Goal: Transaction & Acquisition: Book appointment/travel/reservation

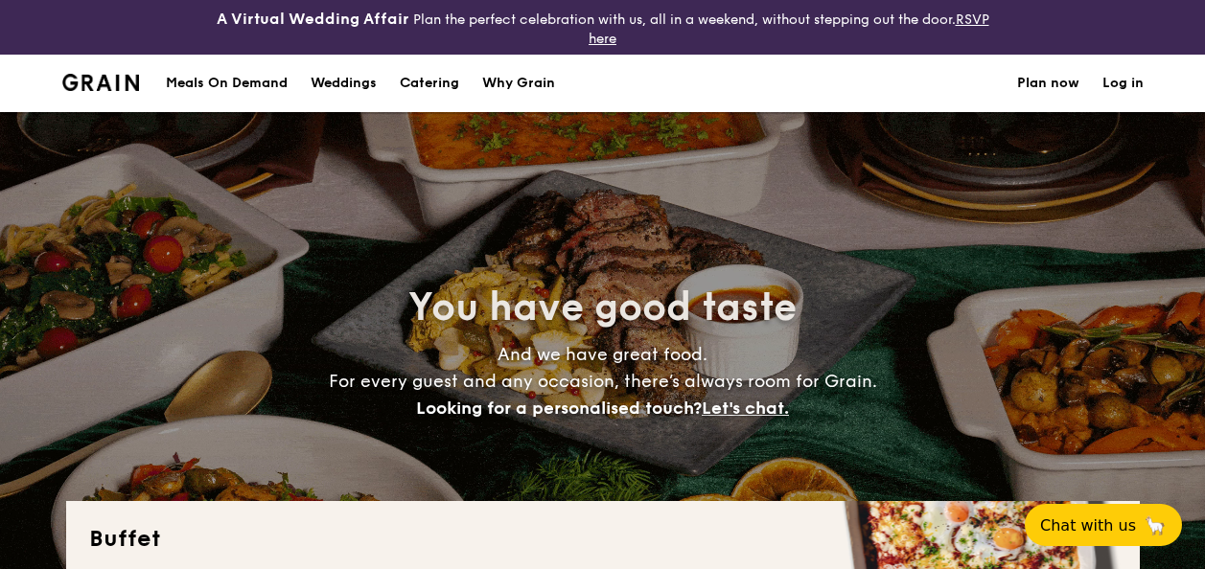
select select
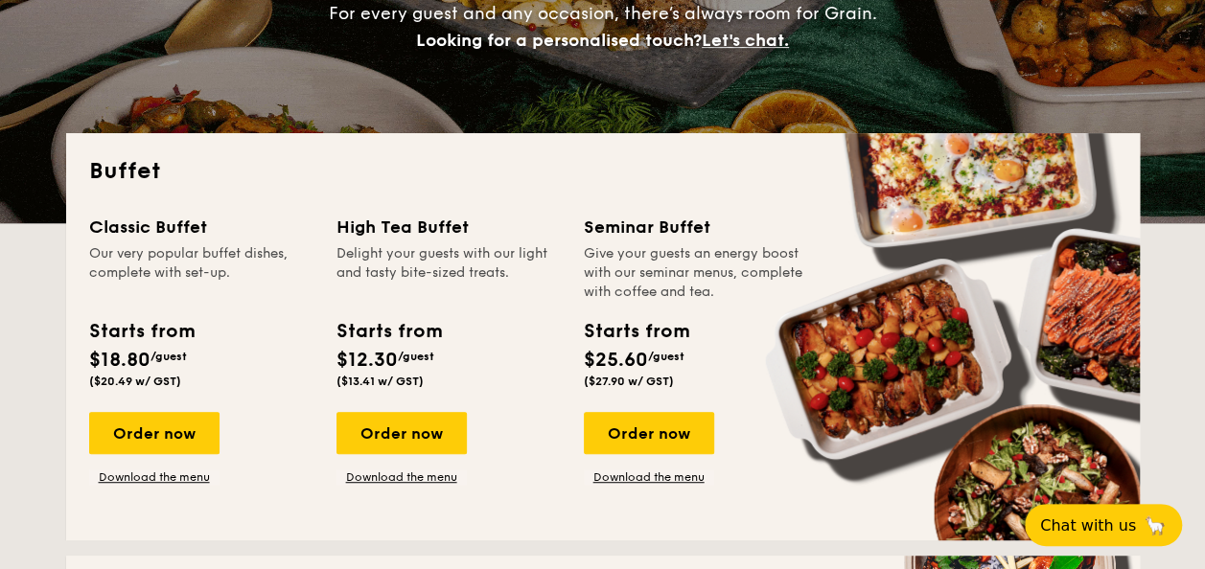
scroll to position [479, 0]
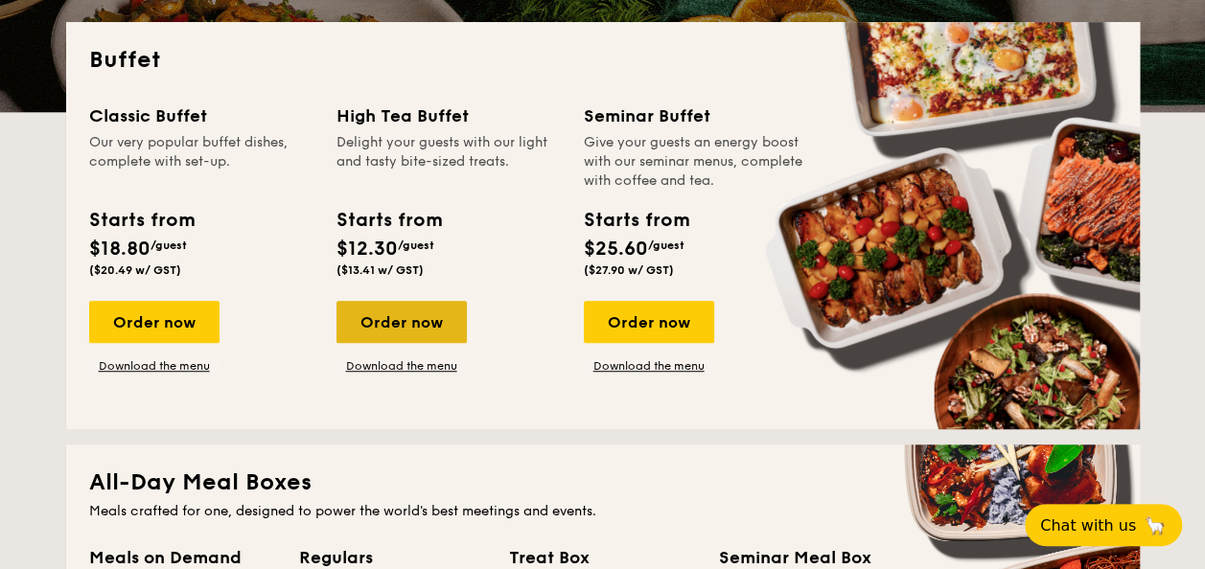
drag, startPoint x: 163, startPoint y: 323, endPoint x: 351, endPoint y: 326, distance: 187.9
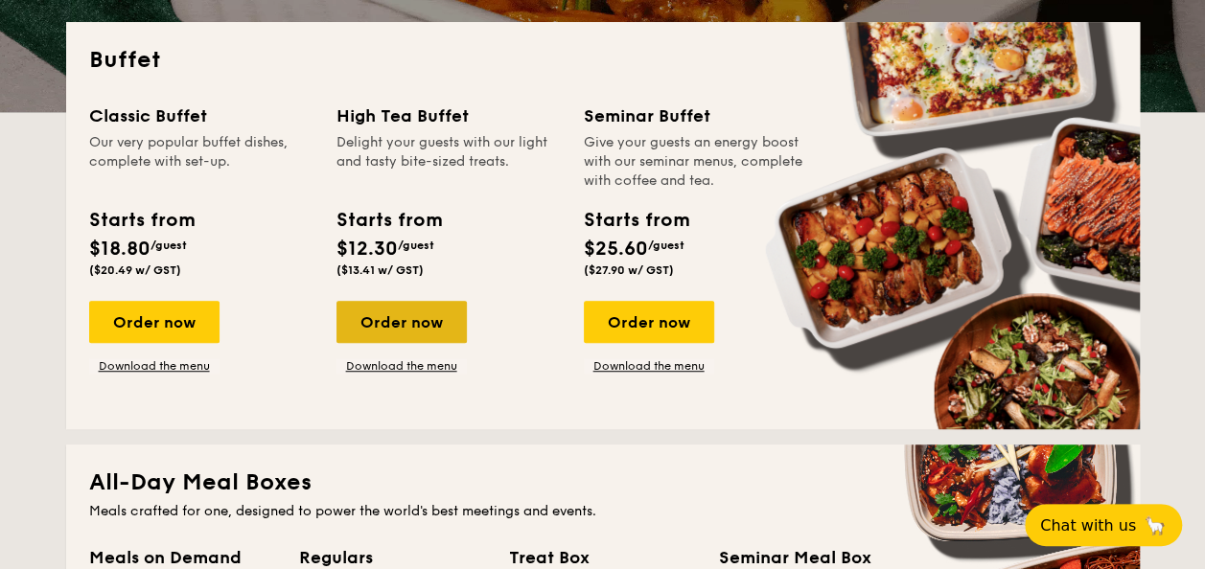
click at [163, 323] on div "Order now" at bounding box center [154, 322] width 130 height 42
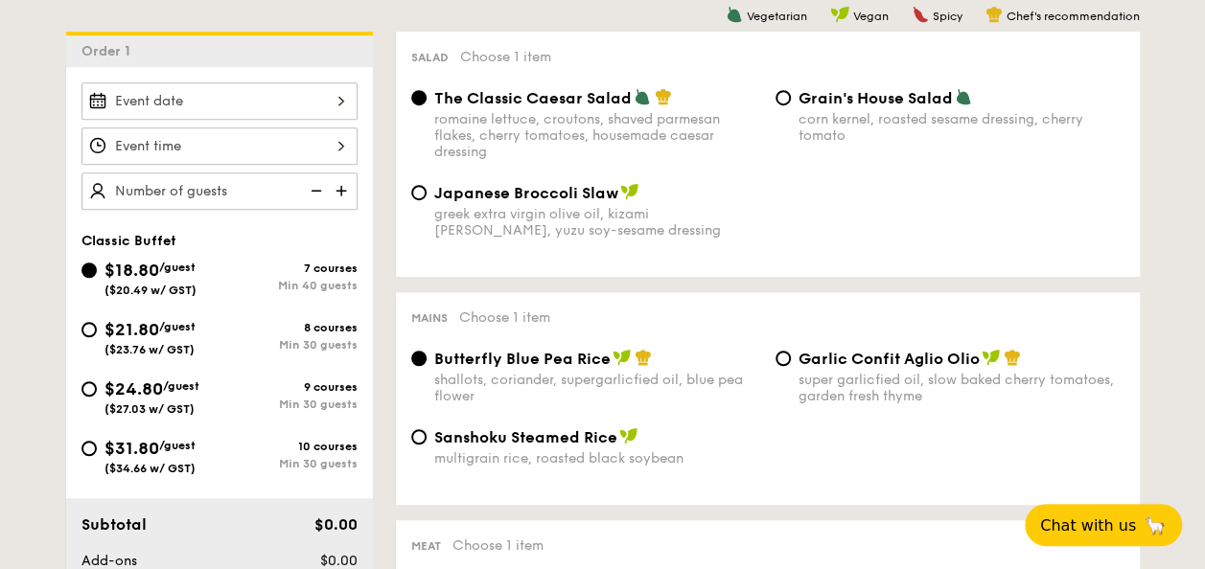
scroll to position [479, 0]
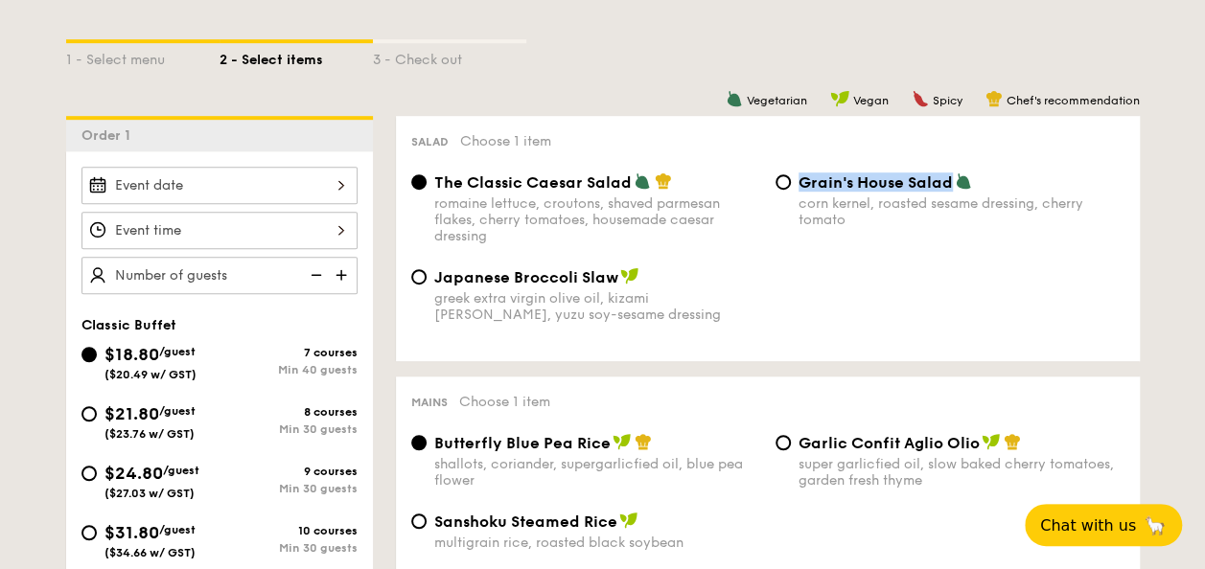
drag, startPoint x: 950, startPoint y: 183, endPoint x: 803, endPoint y: 184, distance: 146.7
click at [803, 184] on span "Grain's House Salad" at bounding box center [876, 183] width 154 height 18
copy span "Grain's House Salad"
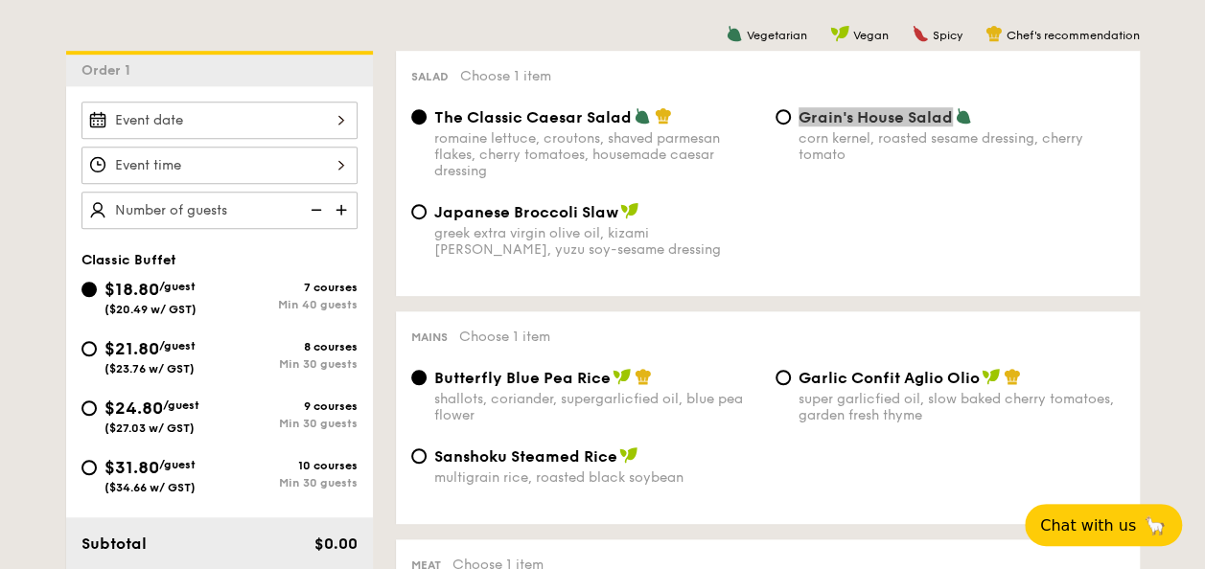
scroll to position [575, 0]
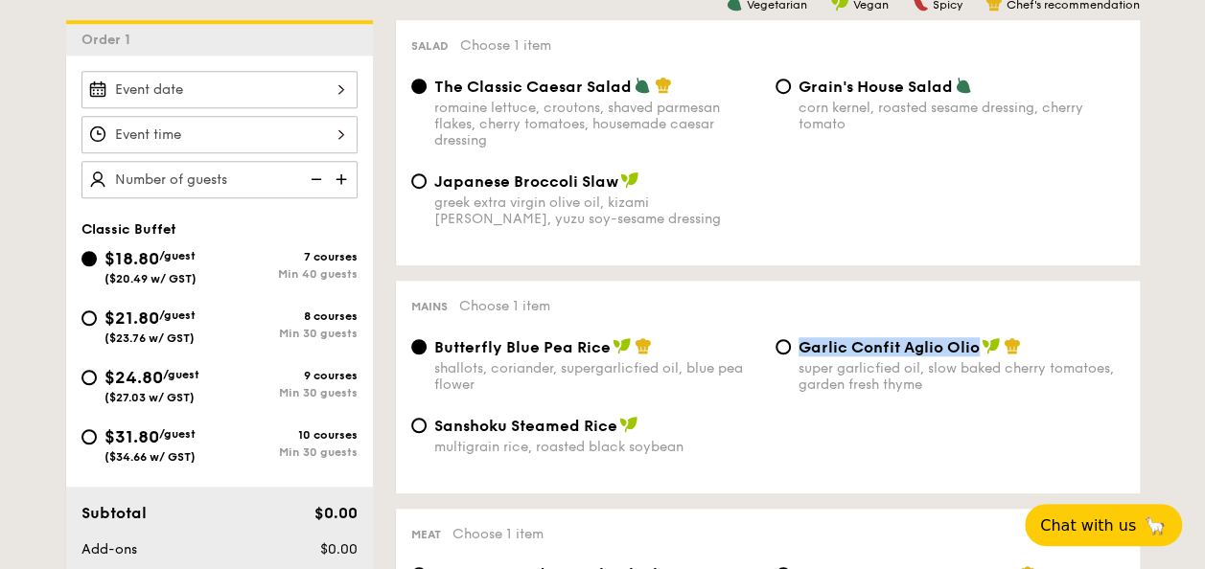
drag, startPoint x: 799, startPoint y: 349, endPoint x: 978, endPoint y: 354, distance: 179.3
click at [978, 354] on span "Garlic Confit Aglio Olio" at bounding box center [889, 347] width 181 height 18
copy span "Garlic Confit Aglio Olio"
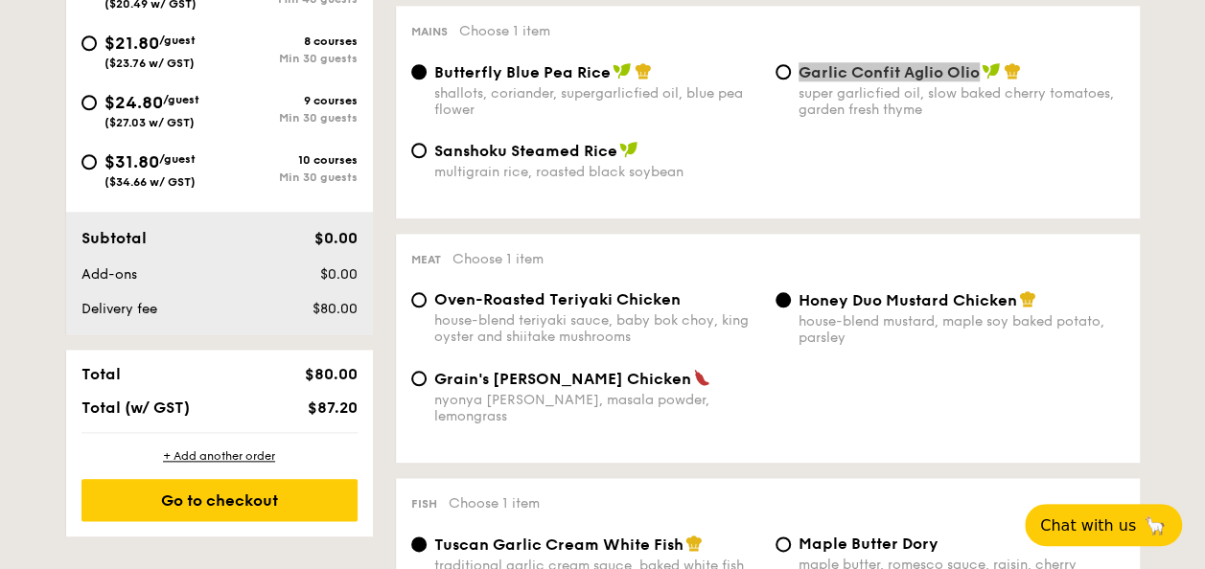
scroll to position [959, 0]
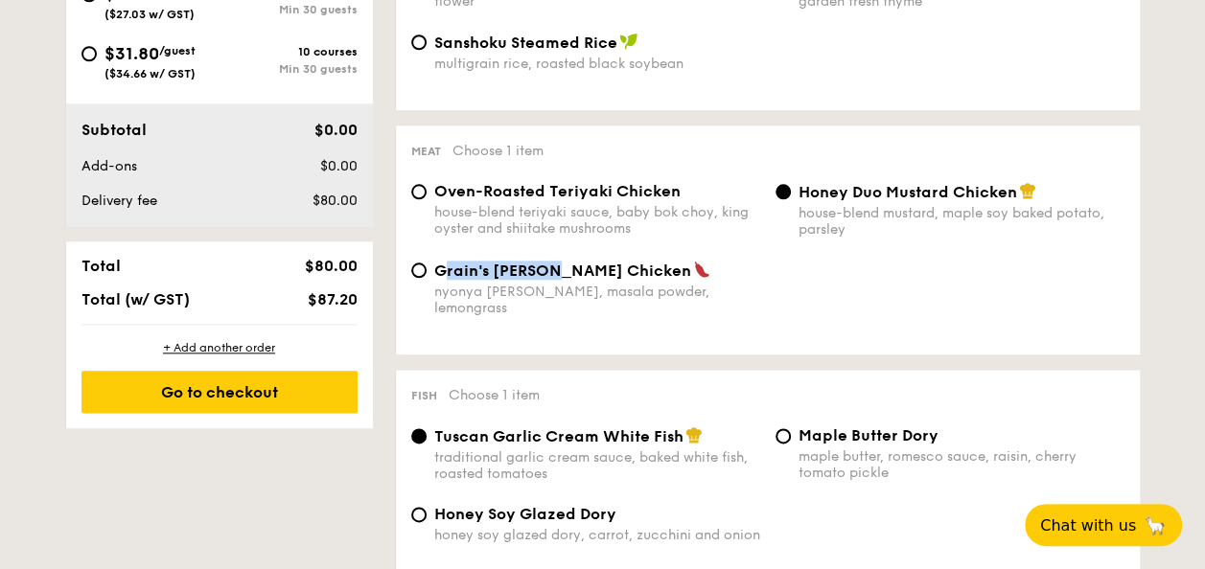
drag, startPoint x: 441, startPoint y: 274, endPoint x: 547, endPoint y: 281, distance: 106.6
click at [548, 280] on span "Grain's [PERSON_NAME] Chicken" at bounding box center [562, 271] width 257 height 18
drag, startPoint x: 547, startPoint y: 281, endPoint x: 598, endPoint y: 278, distance: 50.9
click at [598, 278] on div "Grain's [PERSON_NAME] Chicken nyonya [PERSON_NAME], masala powder, lemongrass" at bounding box center [586, 289] width 364 height 56
copy span "Grain's [PERSON_NAME] Chicken"
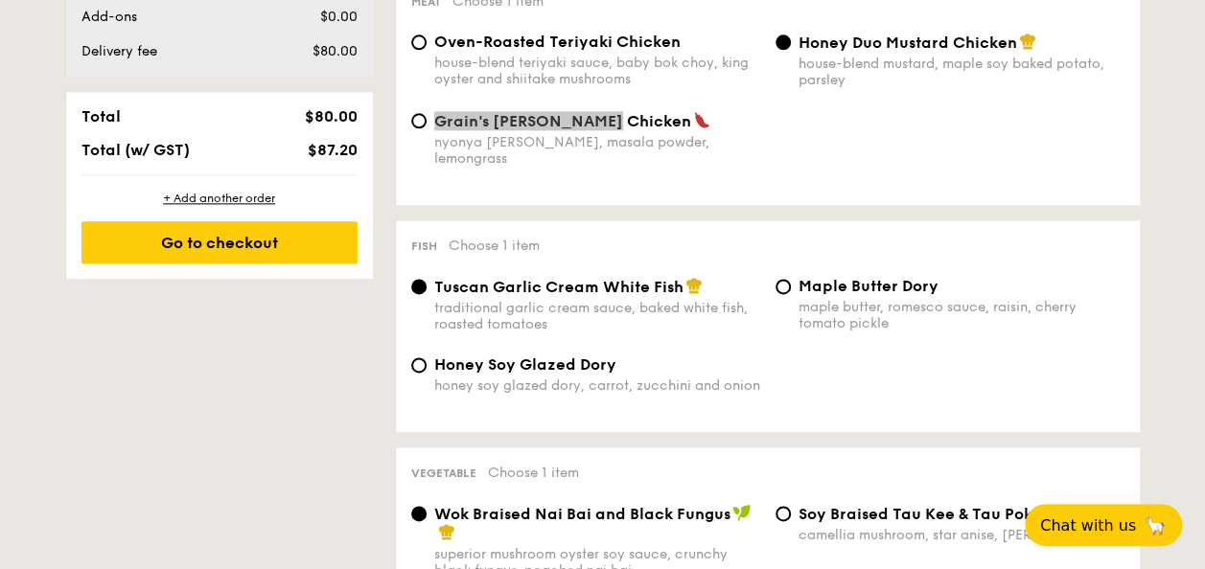
scroll to position [1150, 0]
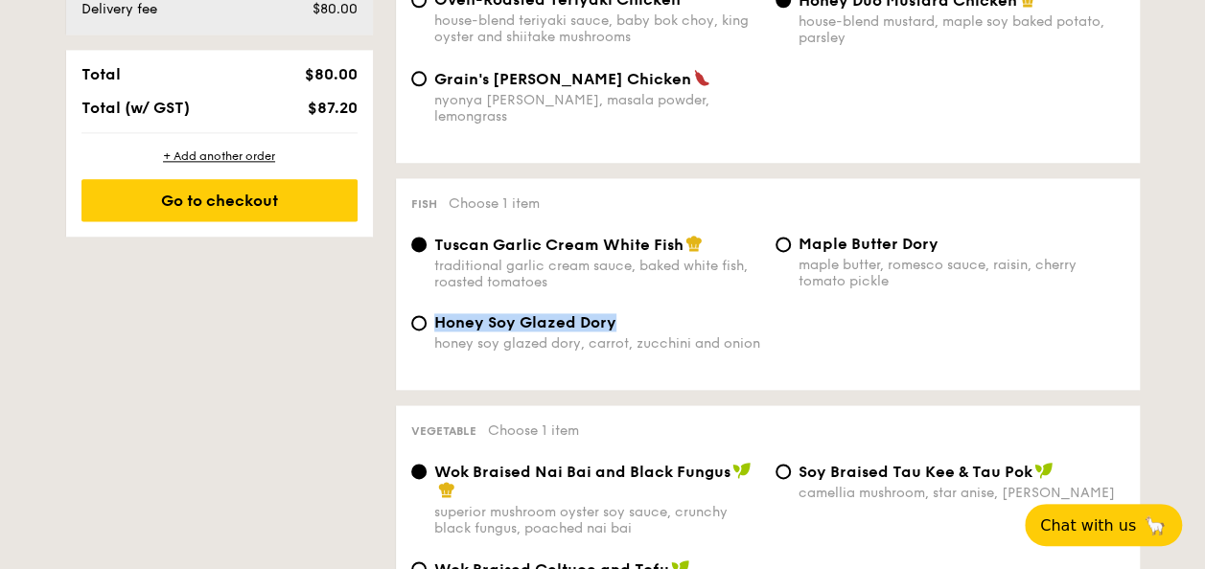
drag, startPoint x: 634, startPoint y: 316, endPoint x: 436, endPoint y: 316, distance: 197.5
click at [436, 316] on div "Honey Soy Glazed Dory" at bounding box center [597, 322] width 326 height 18
copy span "Honey Soy Glazed Dory"
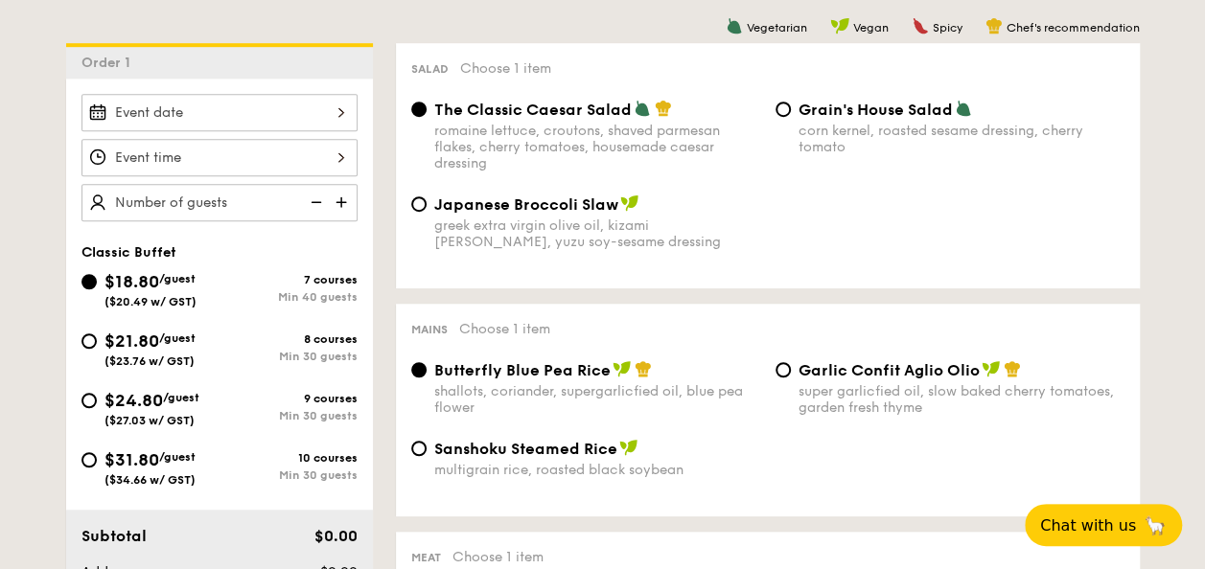
scroll to position [575, 0]
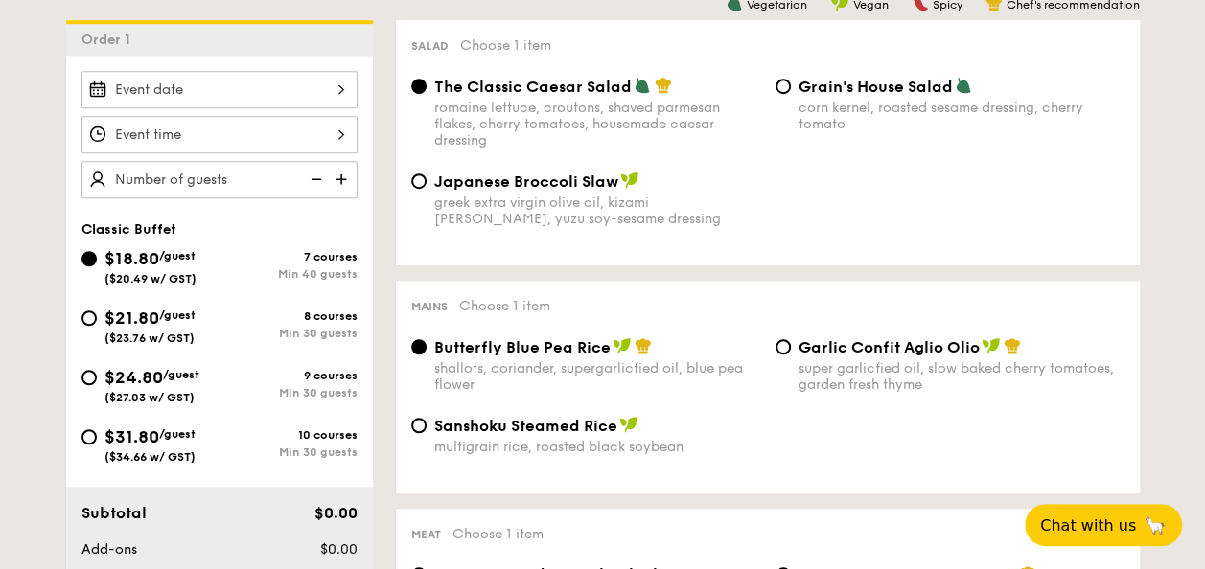
click at [178, 326] on div "$21.80 /guest ($23.76 w/ GST)" at bounding box center [149, 325] width 91 height 40
click at [97, 326] on input "$21.80 /guest ($23.76 w/ GST) 8 courses Min 30 guests" at bounding box center [88, 318] width 15 height 15
radio input "true"
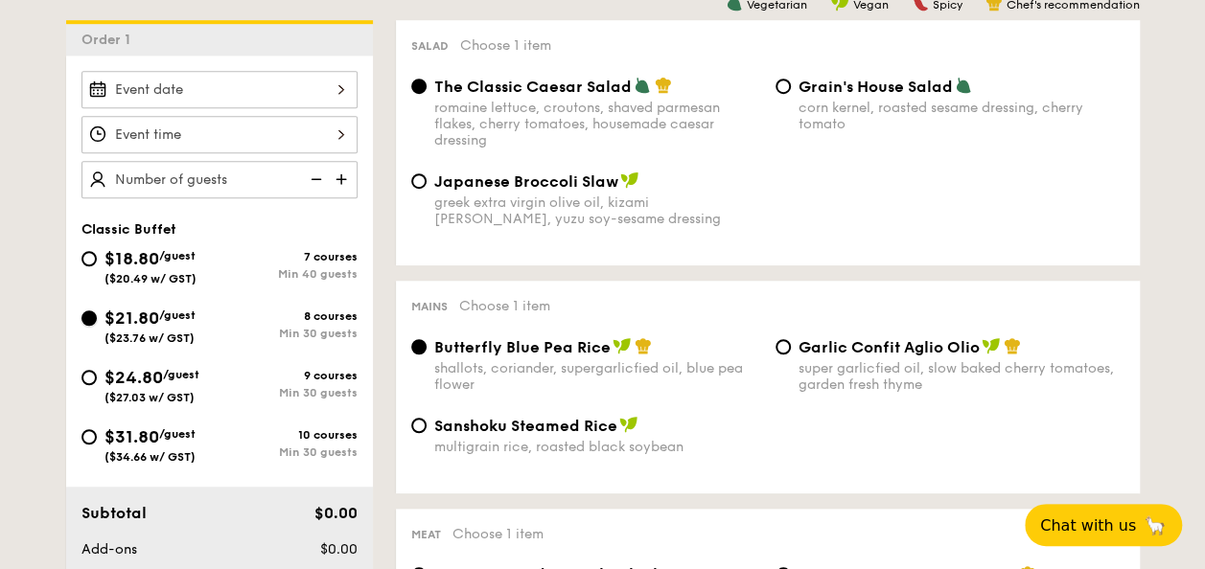
radio input "true"
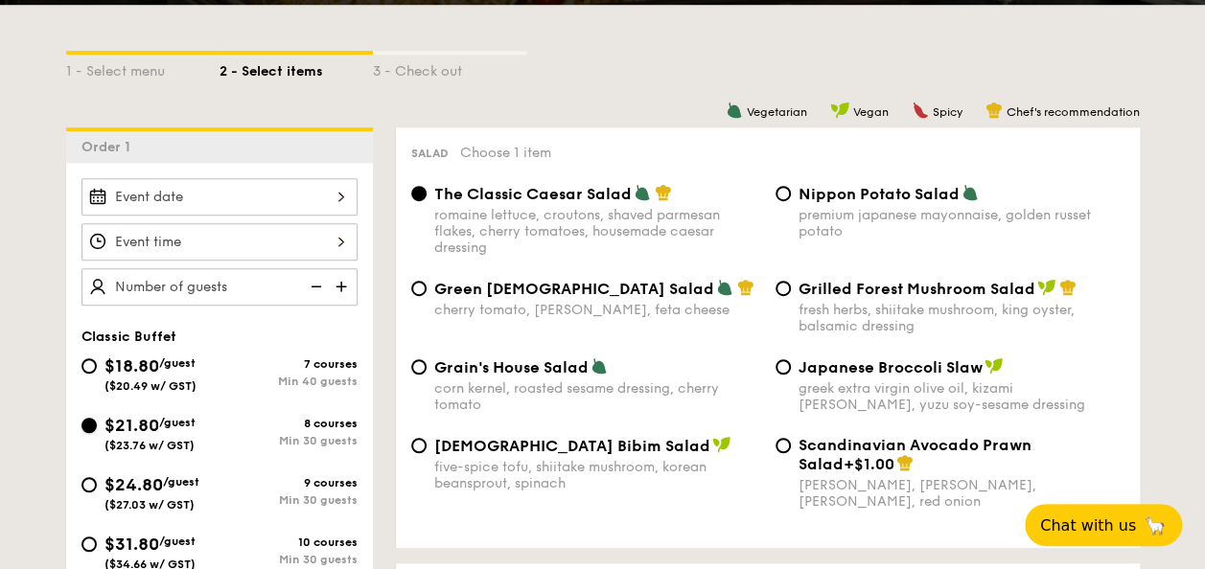
scroll to position [383, 0]
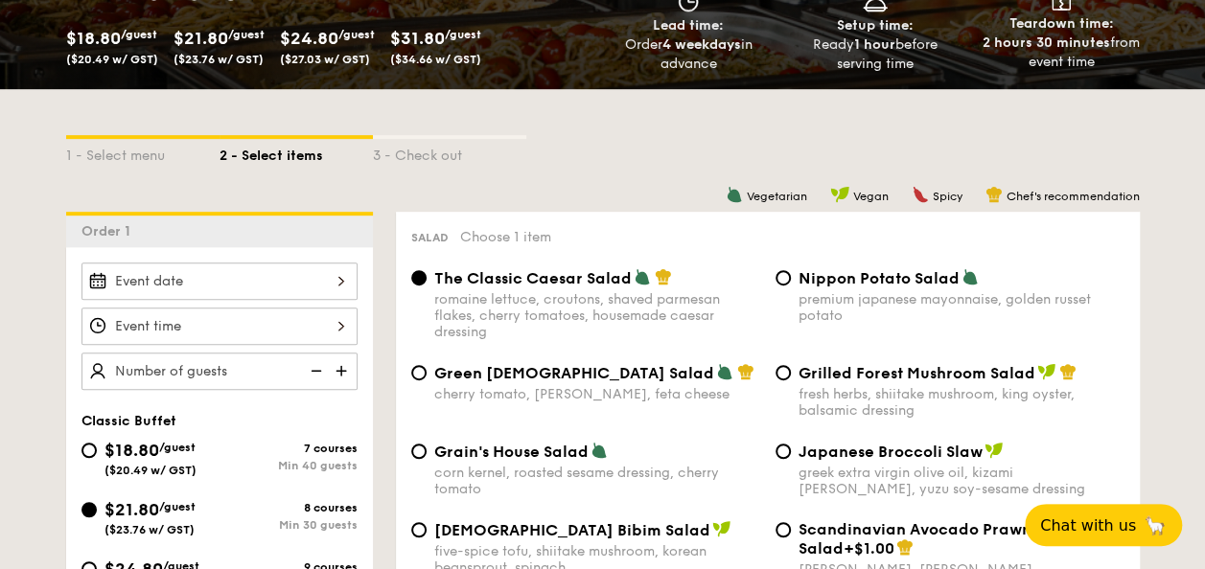
click at [495, 454] on span "Grain's House Salad" at bounding box center [511, 452] width 154 height 18
click at [427, 454] on input "Grain's House Salad corn kernel, roasted sesame dressing, cherry tomato" at bounding box center [418, 451] width 15 height 15
radio input "true"
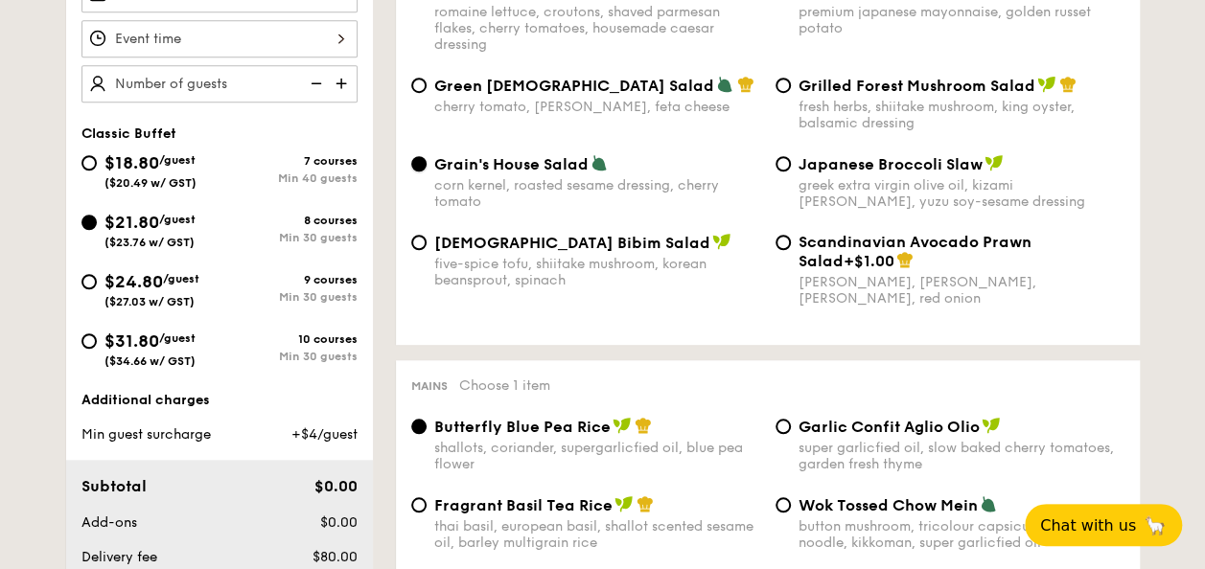
scroll to position [767, 0]
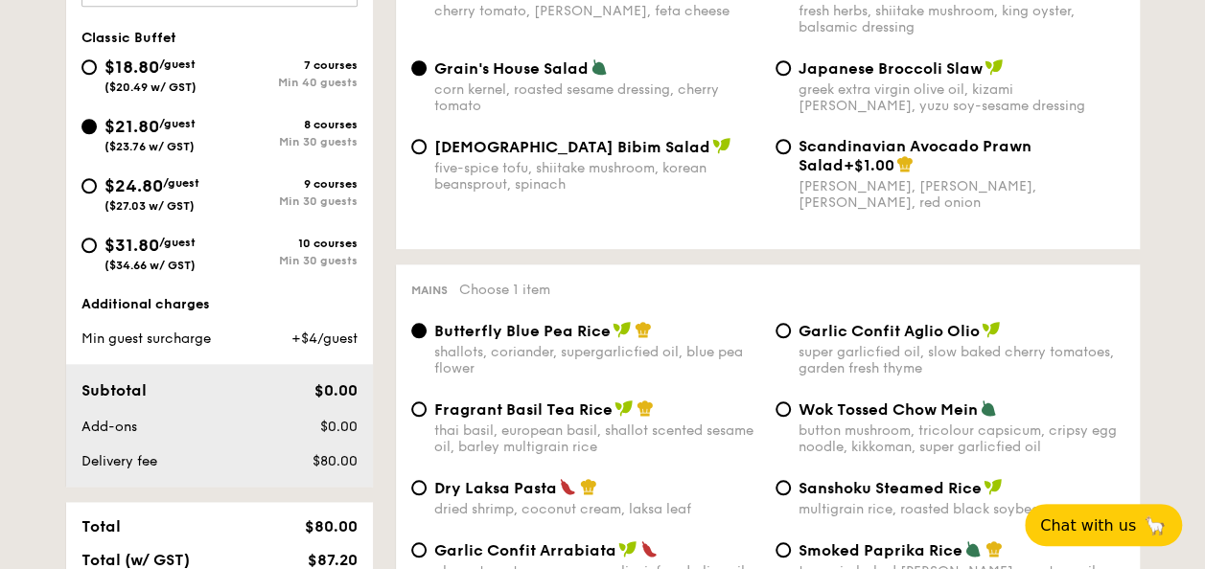
click at [848, 347] on div "Garlic Confit Aglio Olio super garlicfied oil, slow baked cherry tomatoes, gard…" at bounding box center [962, 349] width 326 height 56
click at [791, 338] on input "Garlic Confit Aglio Olio super garlicfied oil, slow baked cherry tomatoes, gard…" at bounding box center [783, 330] width 15 height 15
radio input "true"
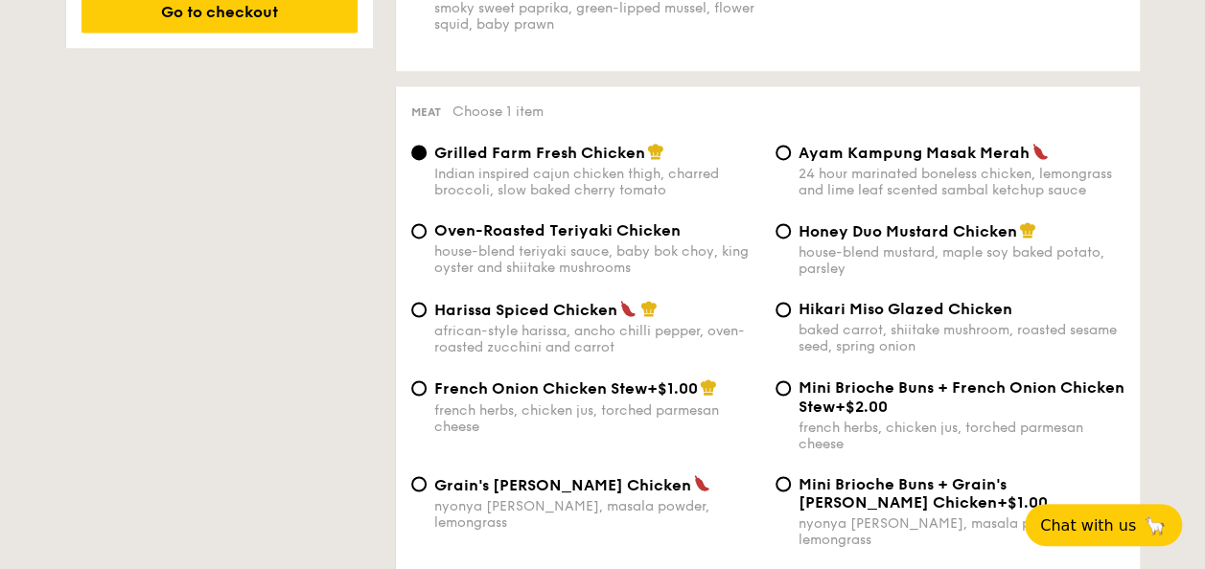
scroll to position [1438, 0]
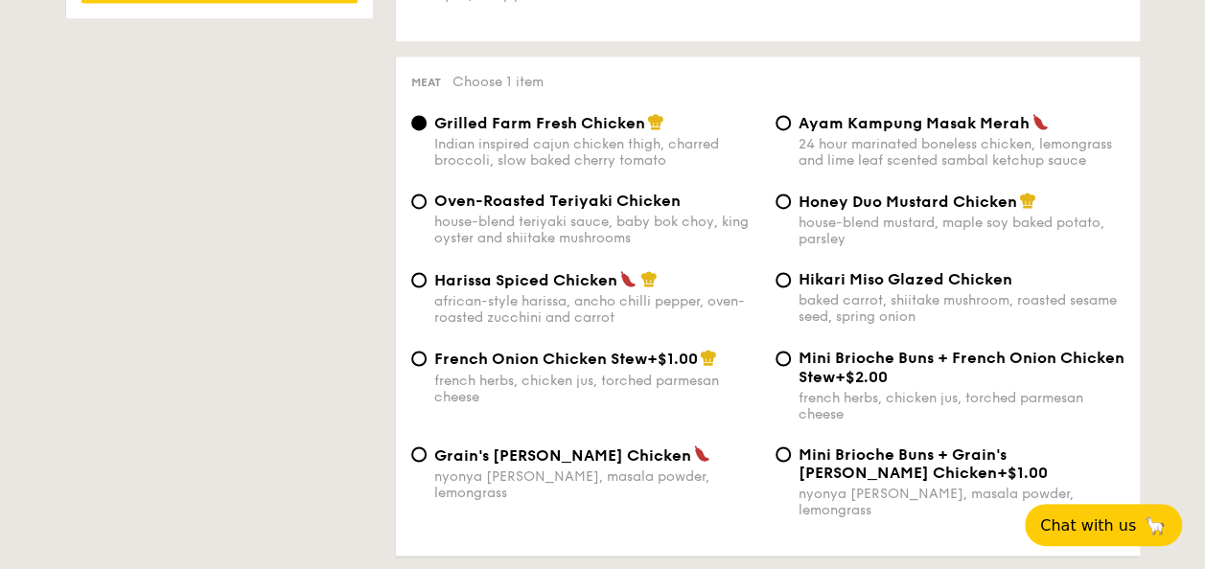
click at [520, 464] on span "Grain's [PERSON_NAME] Chicken" at bounding box center [562, 455] width 257 height 18
click at [427, 462] on input "Grain's [PERSON_NAME] Chicken nyonya [PERSON_NAME], masala powder, lemongrass" at bounding box center [418, 454] width 15 height 15
radio input "true"
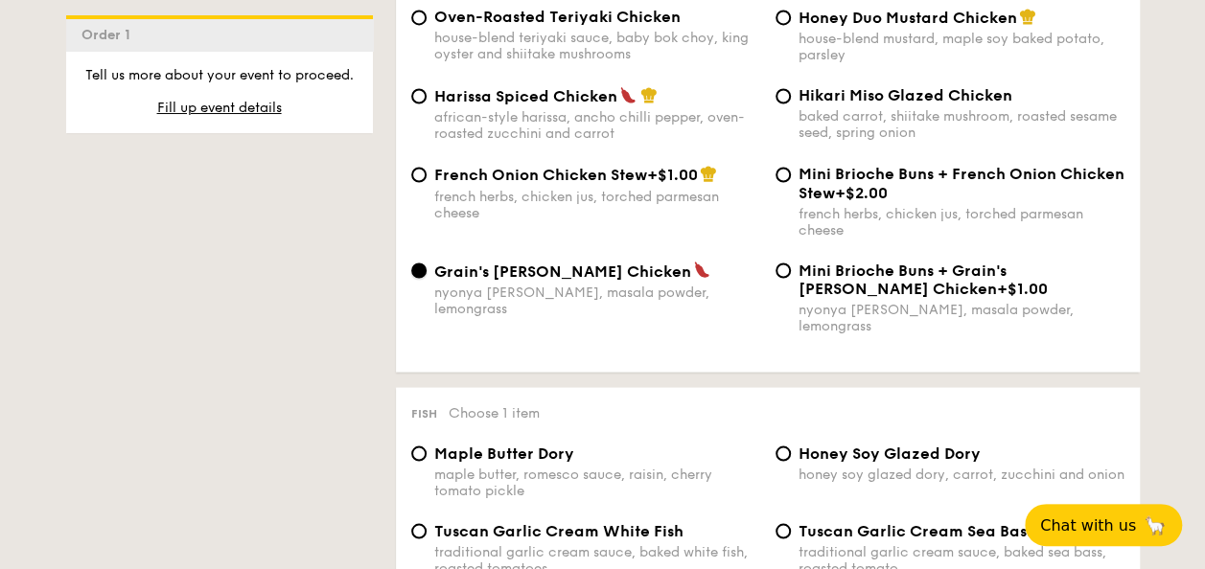
scroll to position [1822, 0]
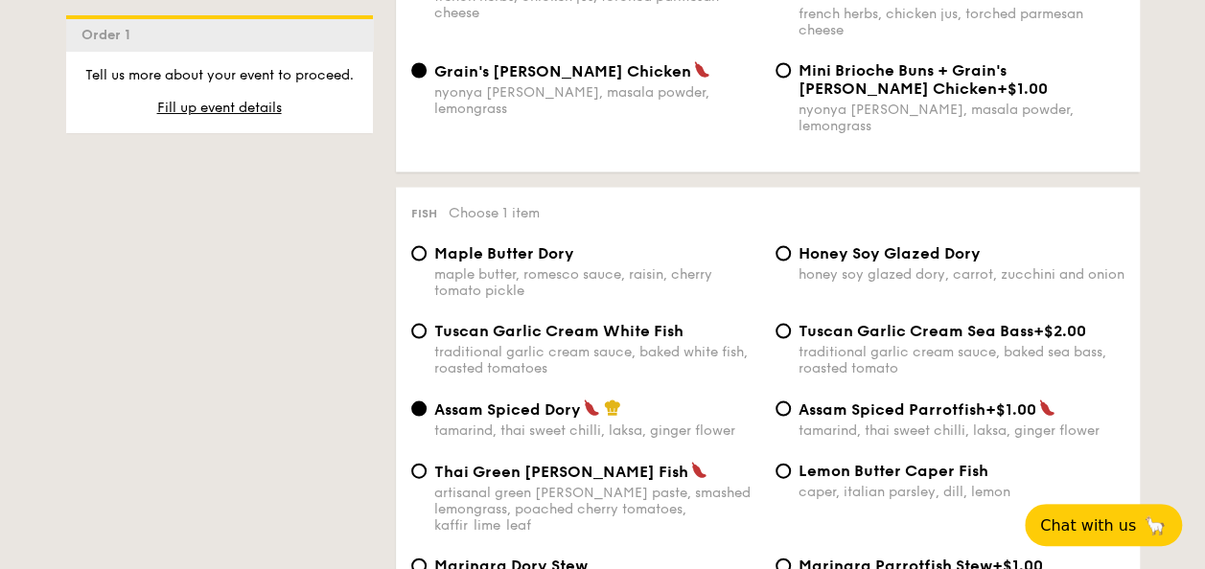
click at [836, 267] on div "honey soy glazed dory, carrot, zucchini and onion" at bounding box center [962, 275] width 326 height 16
click at [791, 262] on input "Honey Soy Glazed Dory honey soy glazed dory, carrot, zucchini and onion" at bounding box center [783, 253] width 15 height 15
radio input "true"
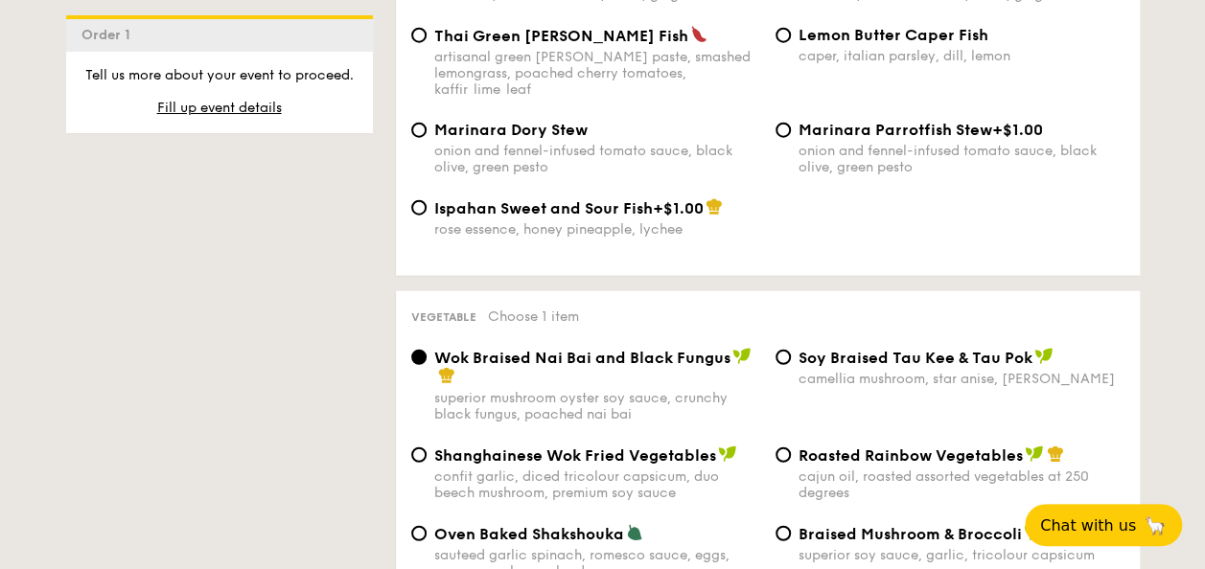
scroll to position [2301, 0]
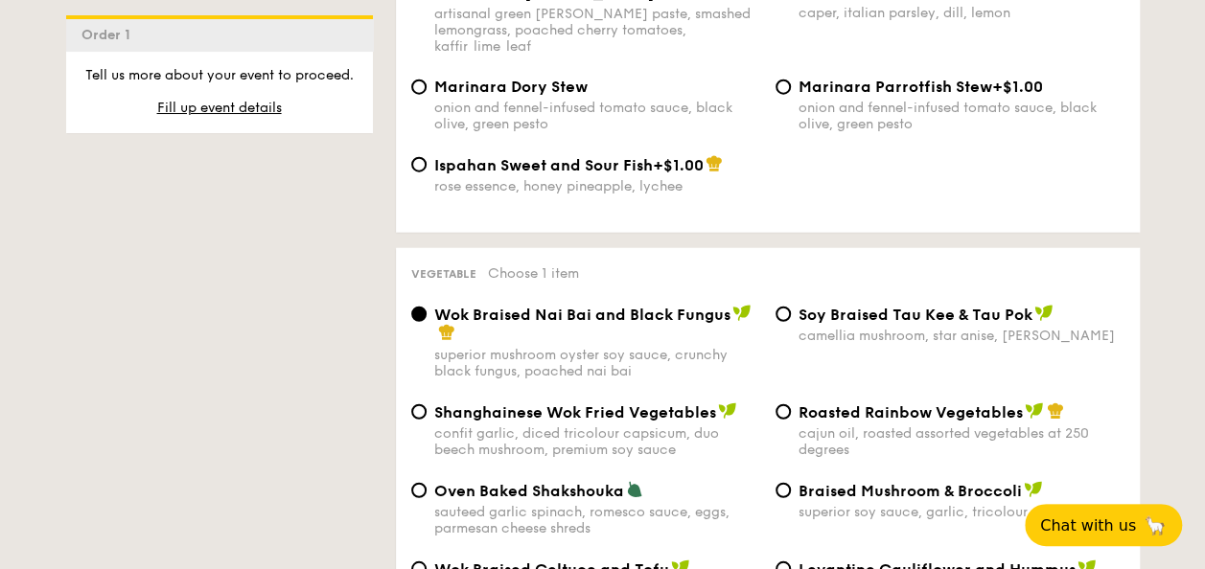
click at [904, 404] on span "Roasted Rainbow Vegetables" at bounding box center [911, 413] width 224 height 18
click at [791, 405] on input "Roasted Rainbow Vegetables cajun oil, roasted assorted vegetables at 250 degrees" at bounding box center [783, 412] width 15 height 15
radio input "true"
drag, startPoint x: 805, startPoint y: 399, endPoint x: 1021, endPoint y: 399, distance: 215.7
click at [1021, 403] on div "Roasted Rainbow Vegetables" at bounding box center [962, 412] width 326 height 19
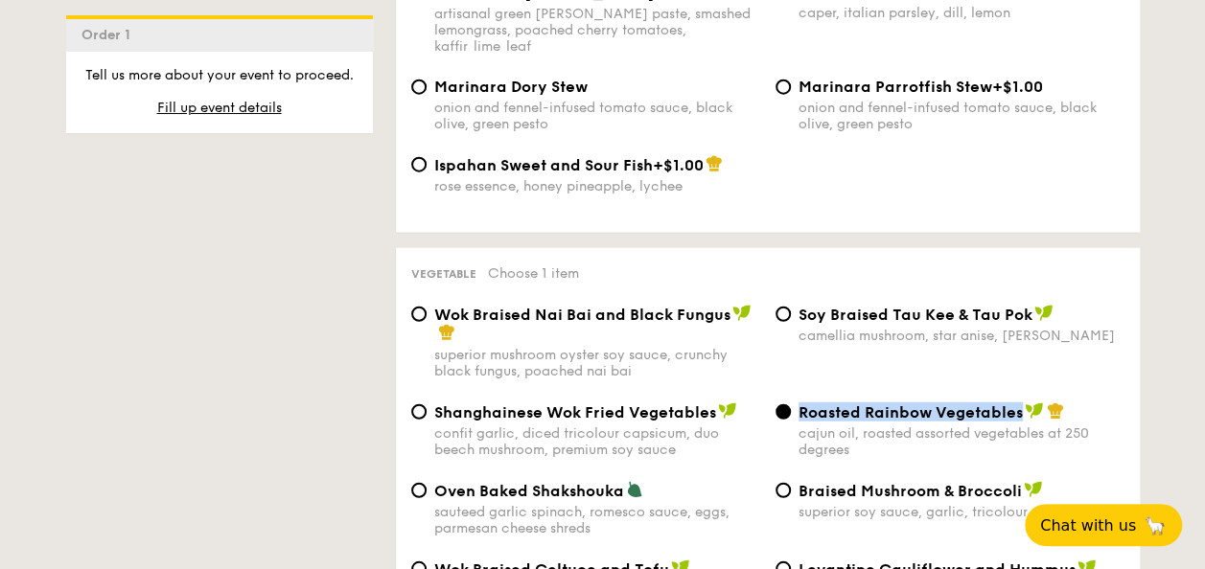
copy span "Roasted Rainbow Vegetables"
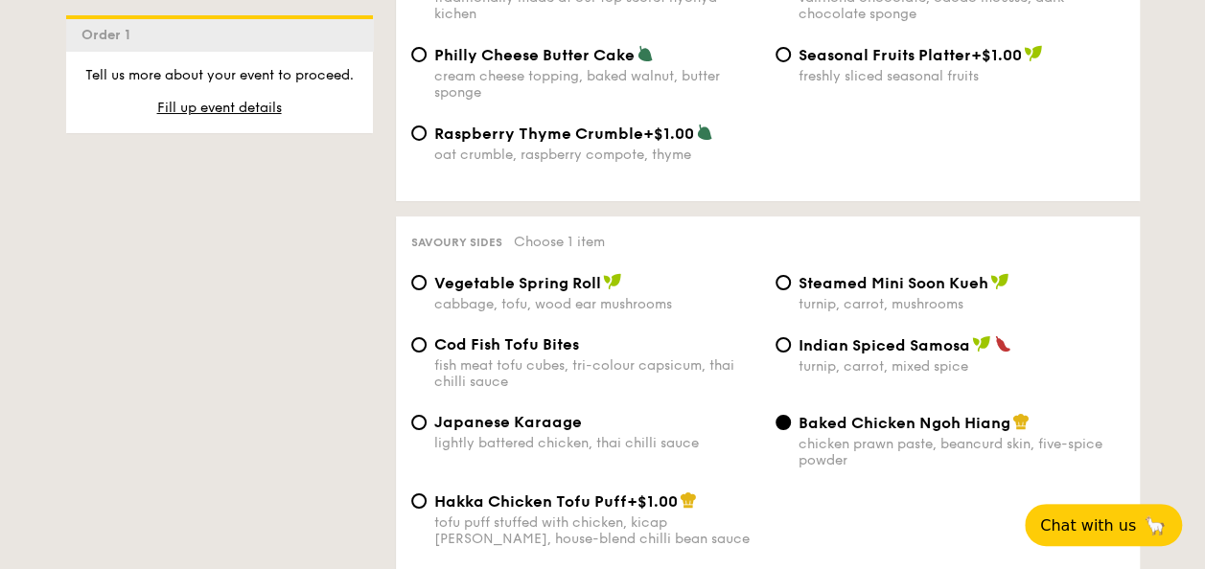
scroll to position [3260, 0]
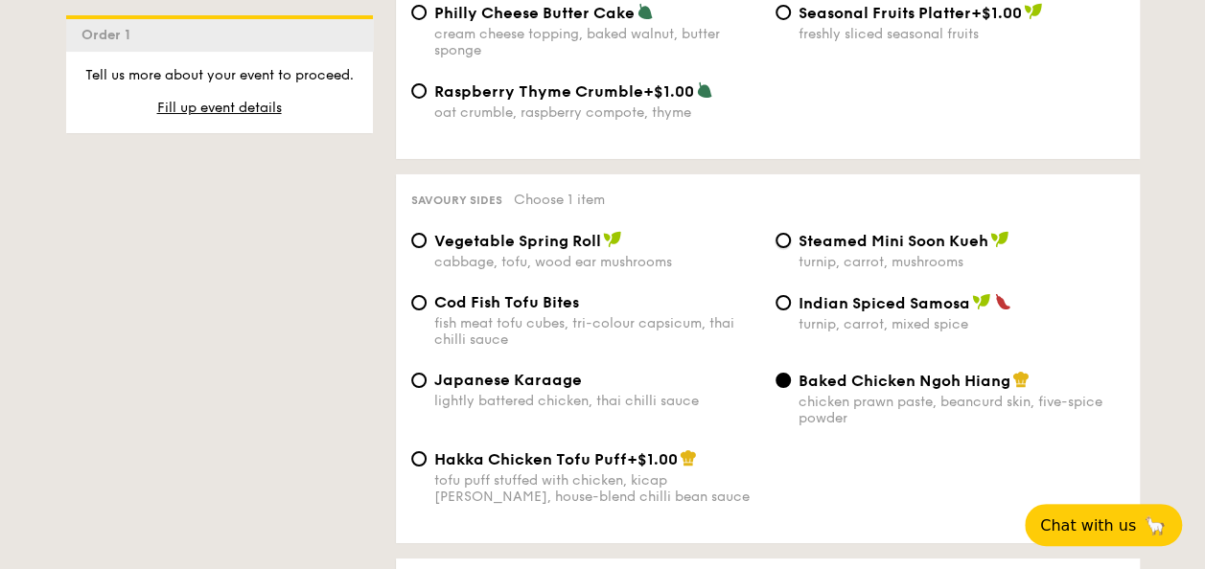
drag, startPoint x: 784, startPoint y: 230, endPoint x: 800, endPoint y: 230, distance: 15.3
click at [784, 233] on input "Steamed Mini Soon Kueh turnip, carrot, mushrooms" at bounding box center [783, 240] width 15 height 15
radio input "true"
drag, startPoint x: 801, startPoint y: 233, endPoint x: 985, endPoint y: 232, distance: 183.1
click at [985, 232] on span "Steamed Mini Soon Kueh" at bounding box center [894, 241] width 190 height 18
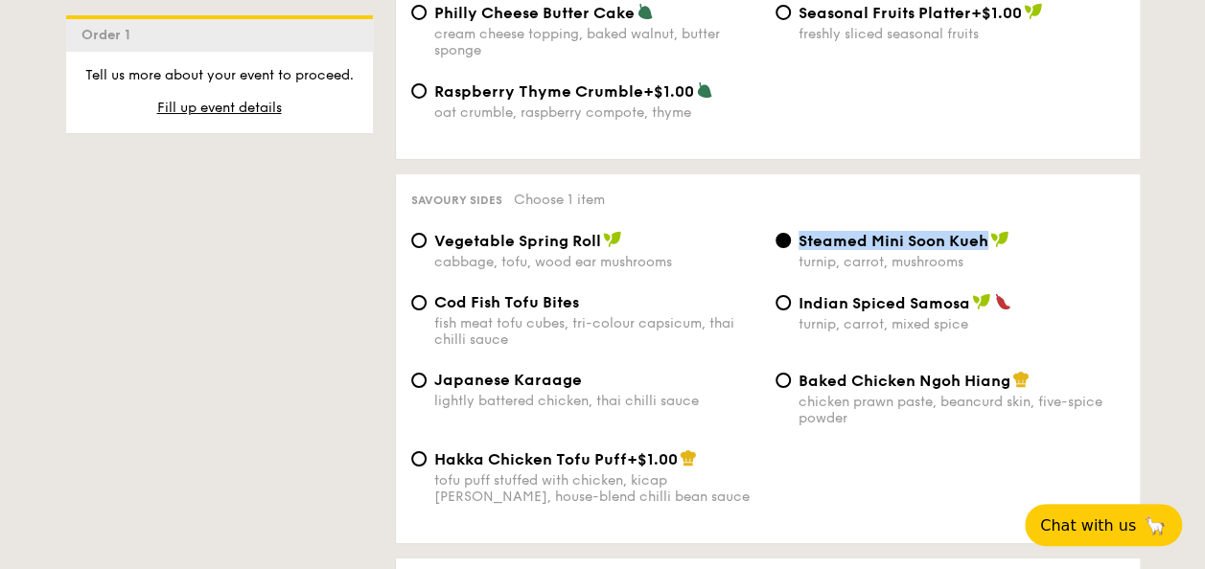
copy span "Steamed Mini Soon Kueh"
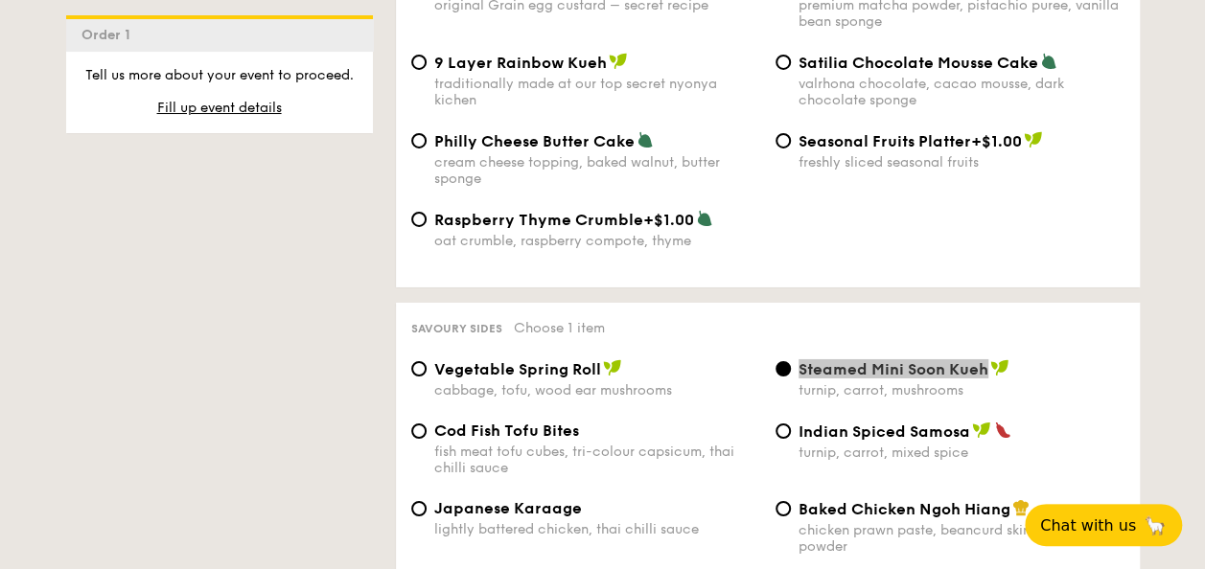
scroll to position [2972, 0]
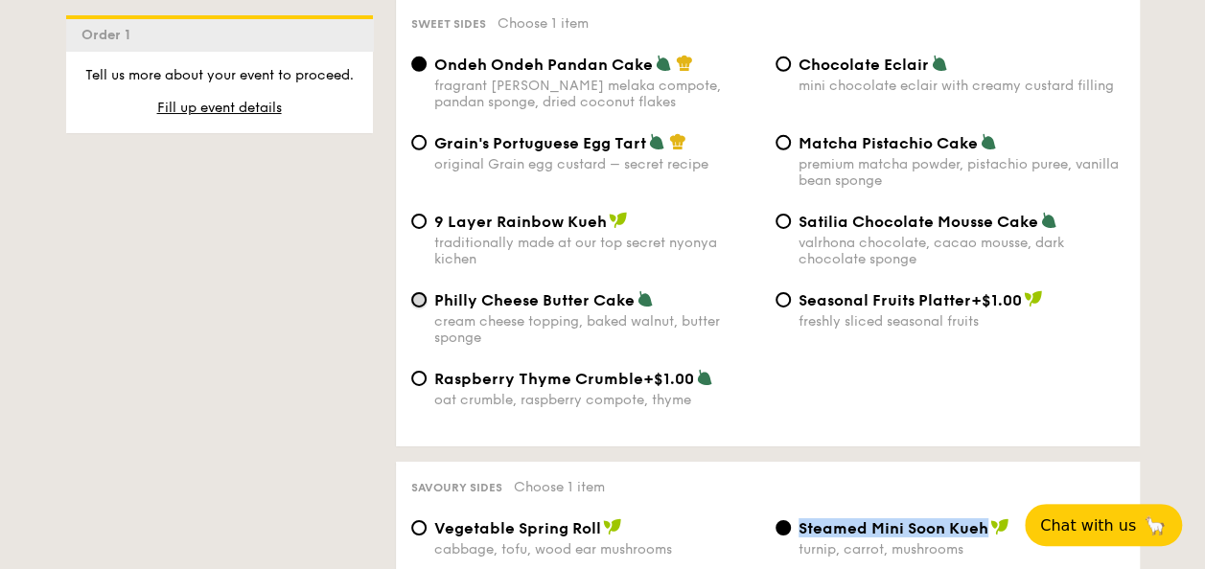
click at [425, 292] on input "Philly Cheese Butter Cake cream cheese topping, baked walnut, butter sponge" at bounding box center [418, 299] width 15 height 15
radio input "true"
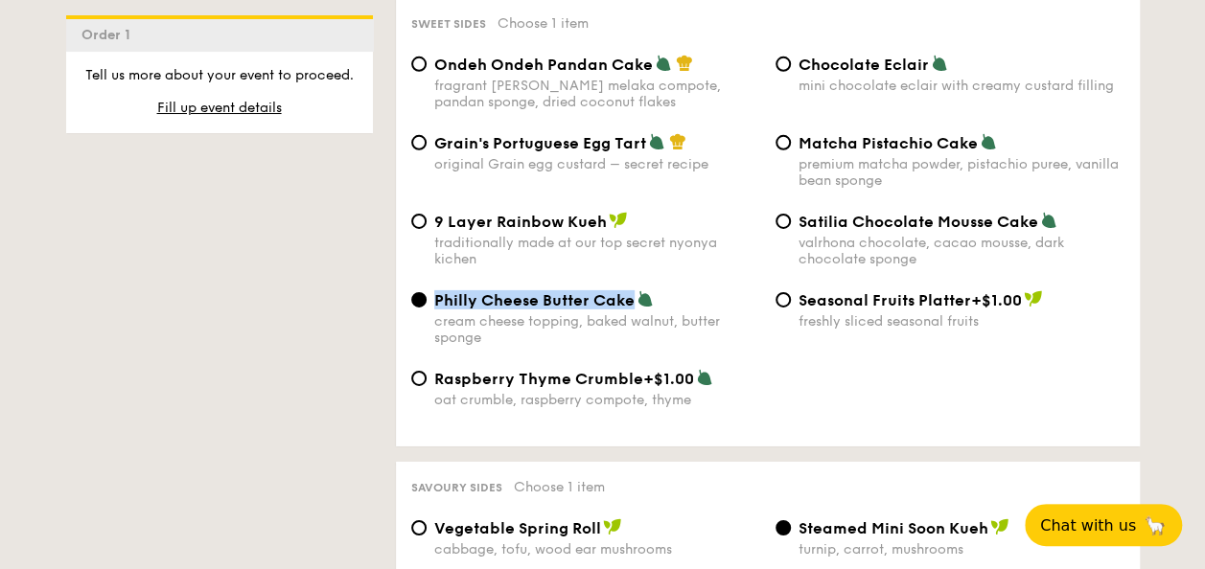
drag, startPoint x: 434, startPoint y: 288, endPoint x: 640, endPoint y: 295, distance: 206.3
click at [640, 295] on div "Philly Cheese Butter Cake" at bounding box center [597, 299] width 326 height 19
copy span "Philly Cheese Butter Cake"
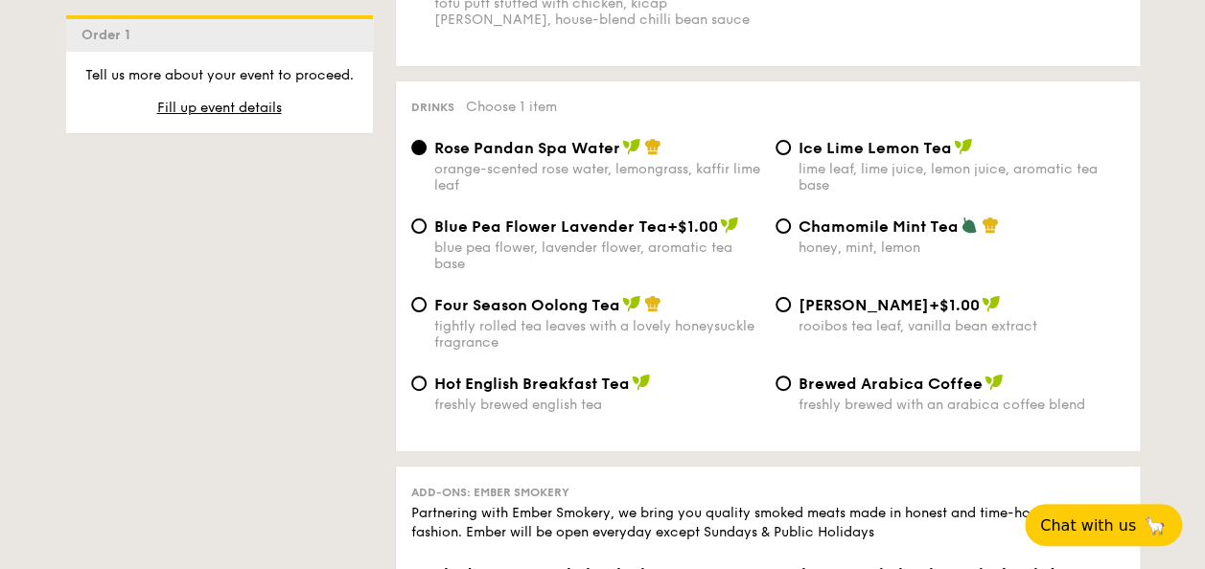
scroll to position [3739, 0]
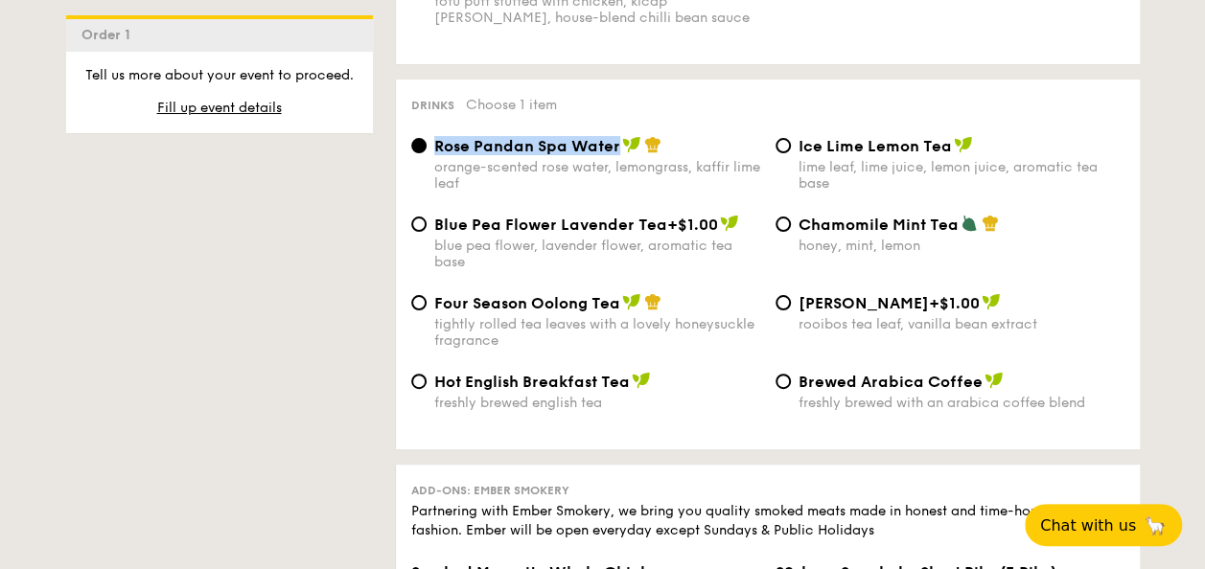
drag, startPoint x: 435, startPoint y: 141, endPoint x: 620, endPoint y: 142, distance: 185.0
click at [620, 142] on div "Rose Pandan Spa Water" at bounding box center [597, 145] width 326 height 19
copy span "Rose Pandan Spa Water"
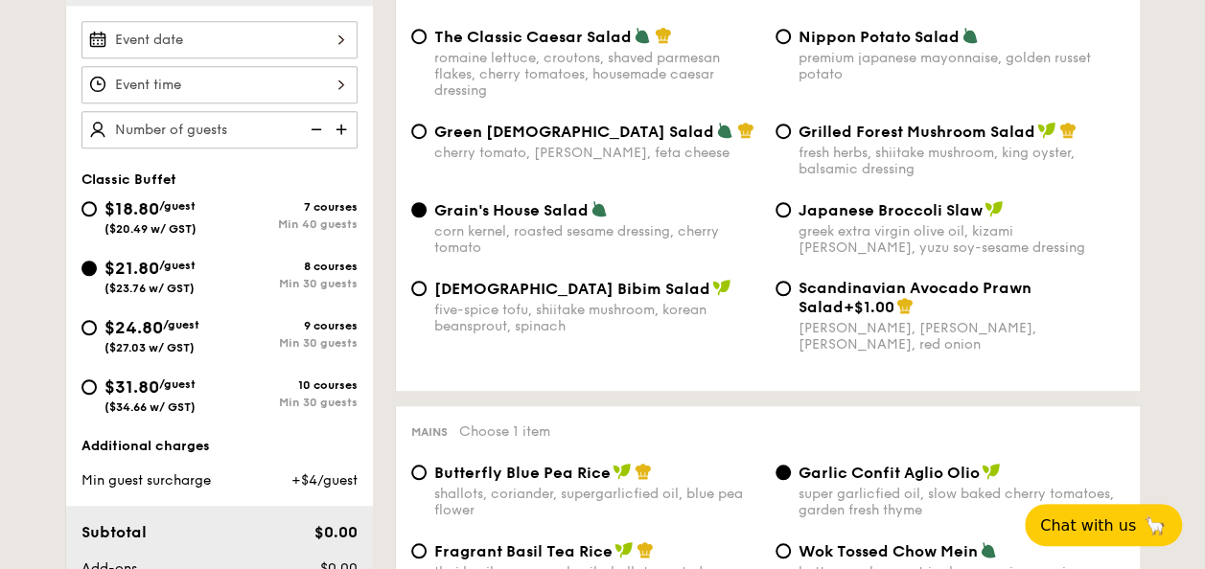
scroll to position [383, 0]
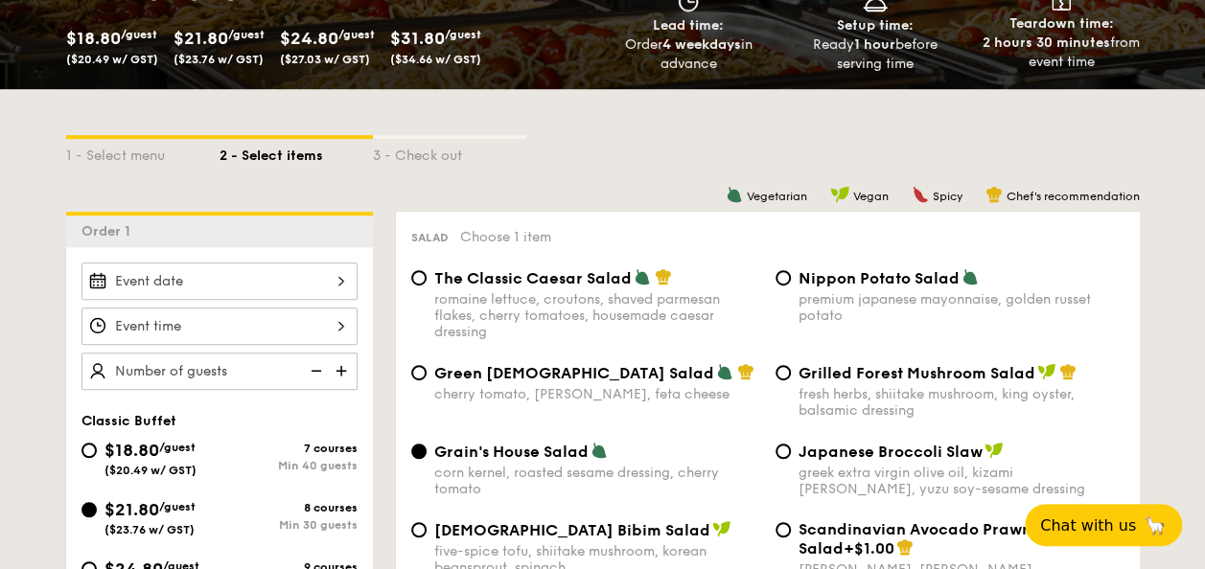
click at [291, 284] on div at bounding box center [219, 281] width 276 height 37
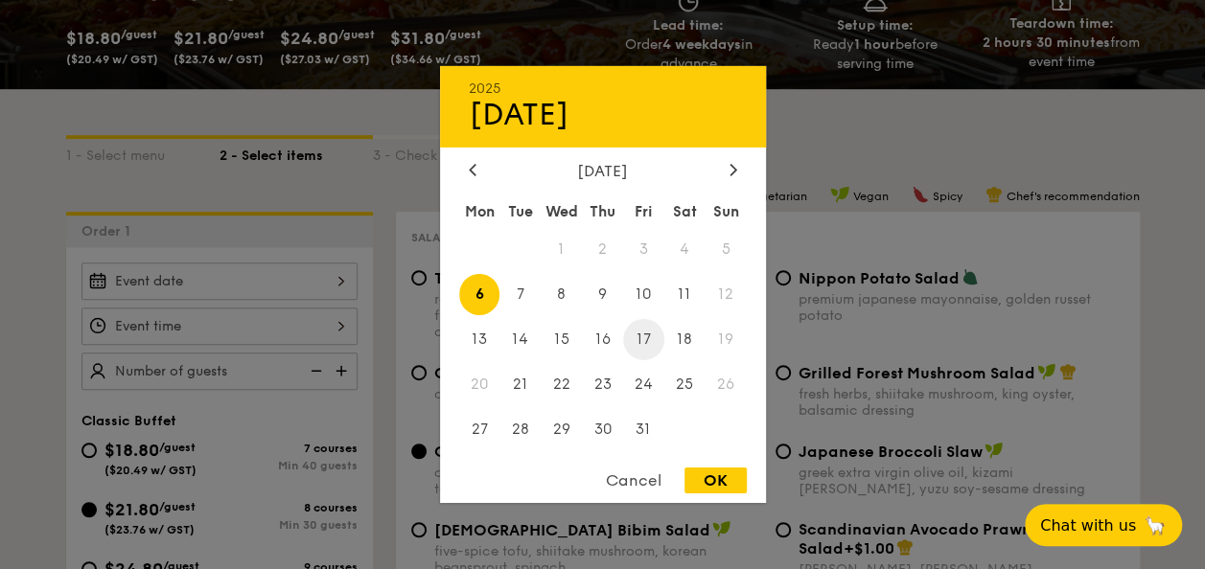
click at [634, 336] on span "17" at bounding box center [643, 339] width 41 height 41
click at [339, 316] on div at bounding box center [602, 284] width 1205 height 569
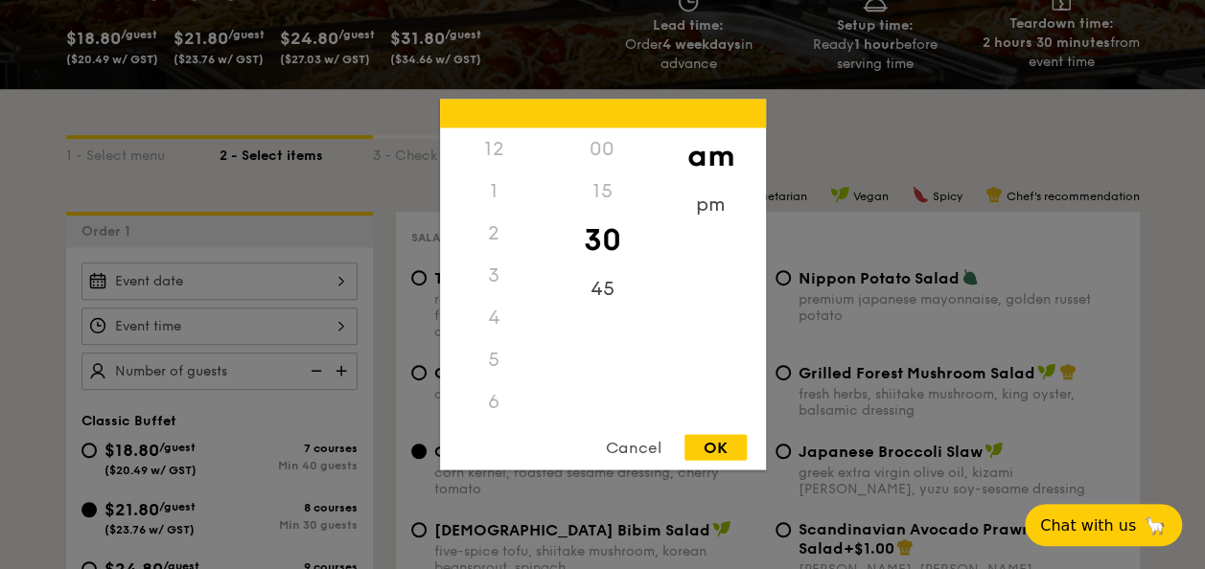
click at [344, 326] on div "12 1 2 3 4 5 6 7 8 9 10 11 00 15 30 45 am pm Cancel OK" at bounding box center [219, 326] width 276 height 37
click at [699, 206] on div "pm" at bounding box center [711, 212] width 108 height 56
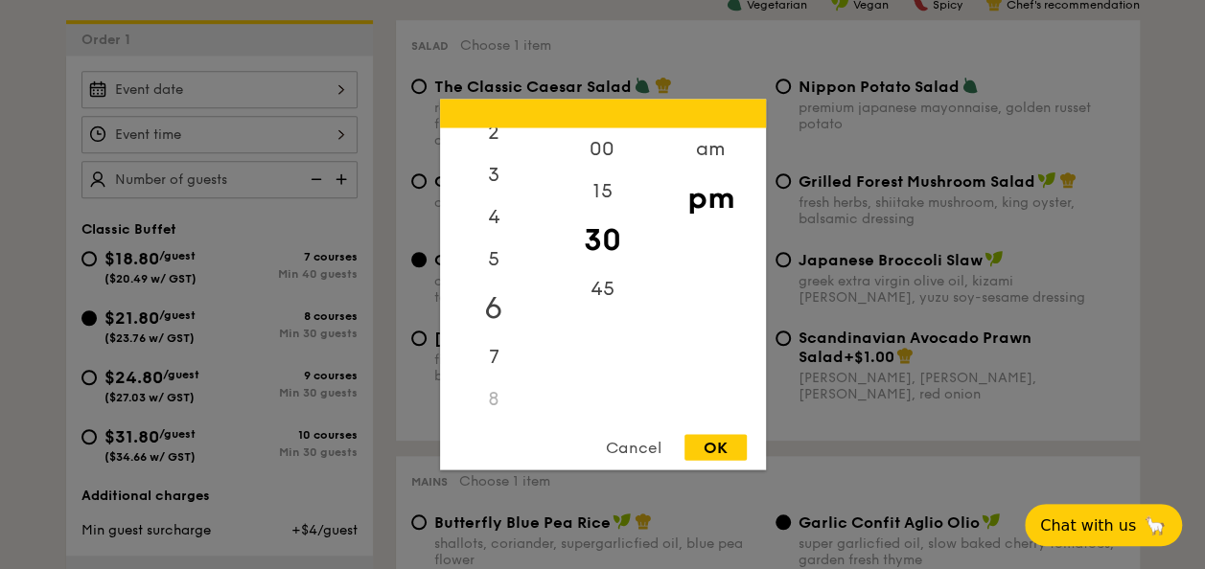
scroll to position [0, 0]
click at [499, 152] on div "12" at bounding box center [494, 156] width 108 height 56
click at [617, 152] on div "00" at bounding box center [602, 156] width 108 height 56
click at [709, 453] on div "OK" at bounding box center [716, 448] width 62 height 26
type input "12:00PM"
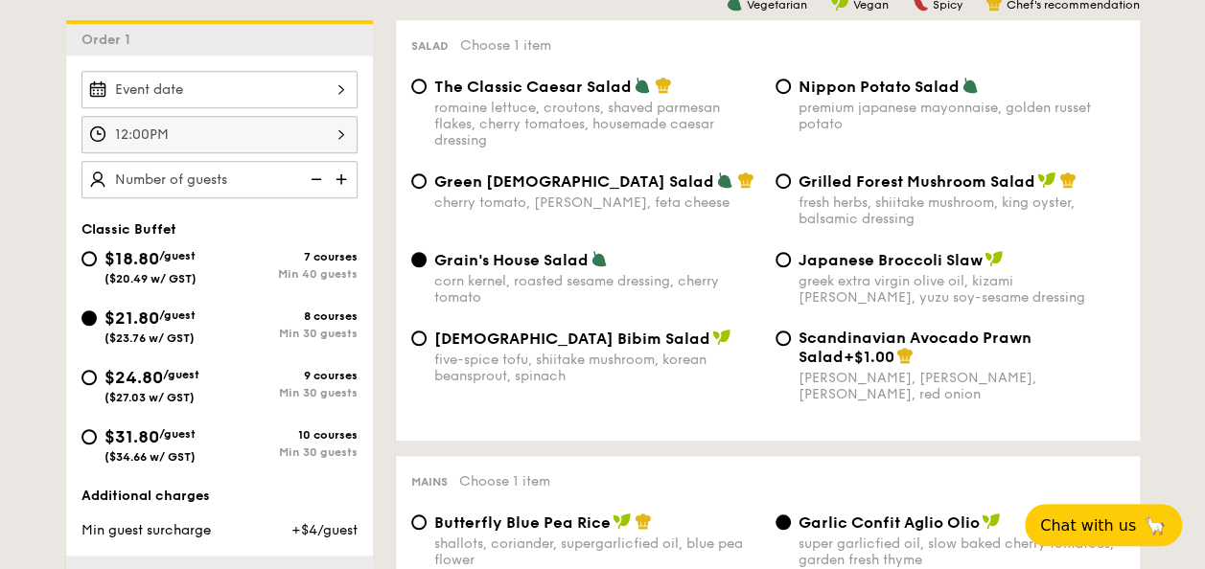
click at [338, 178] on img at bounding box center [343, 179] width 29 height 36
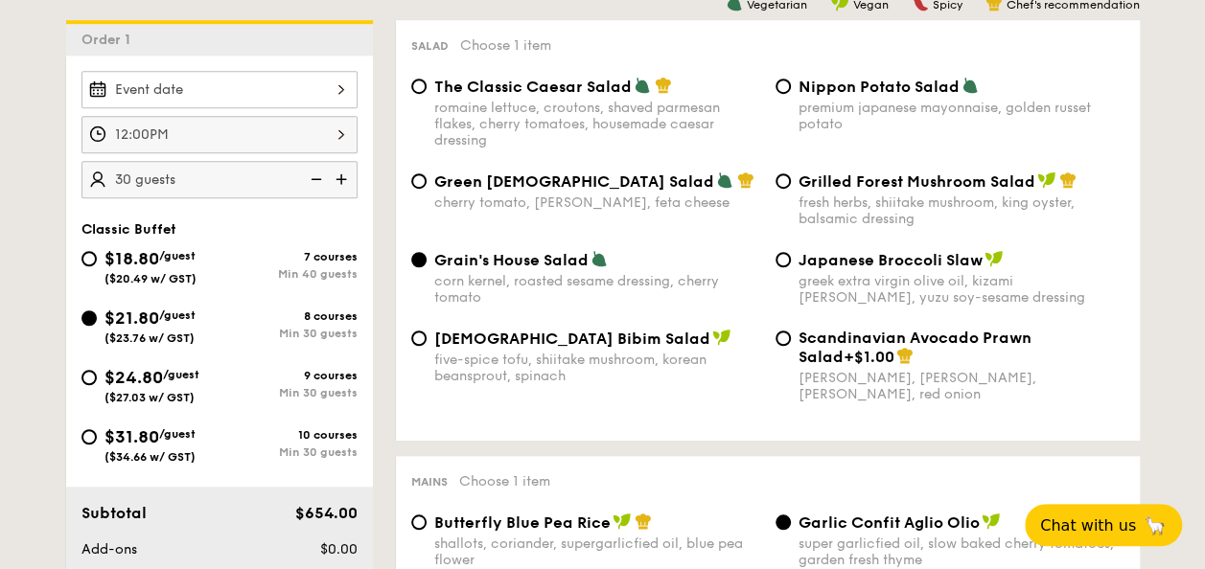
click at [338, 178] on img at bounding box center [343, 179] width 29 height 36
type input "40 guests"
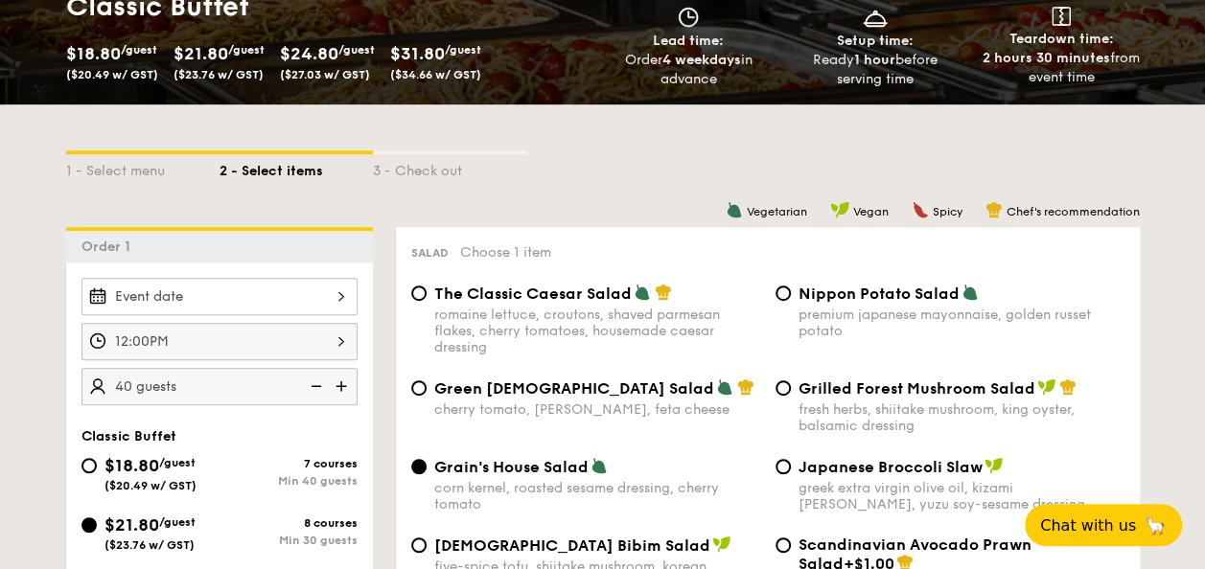
scroll to position [288, 0]
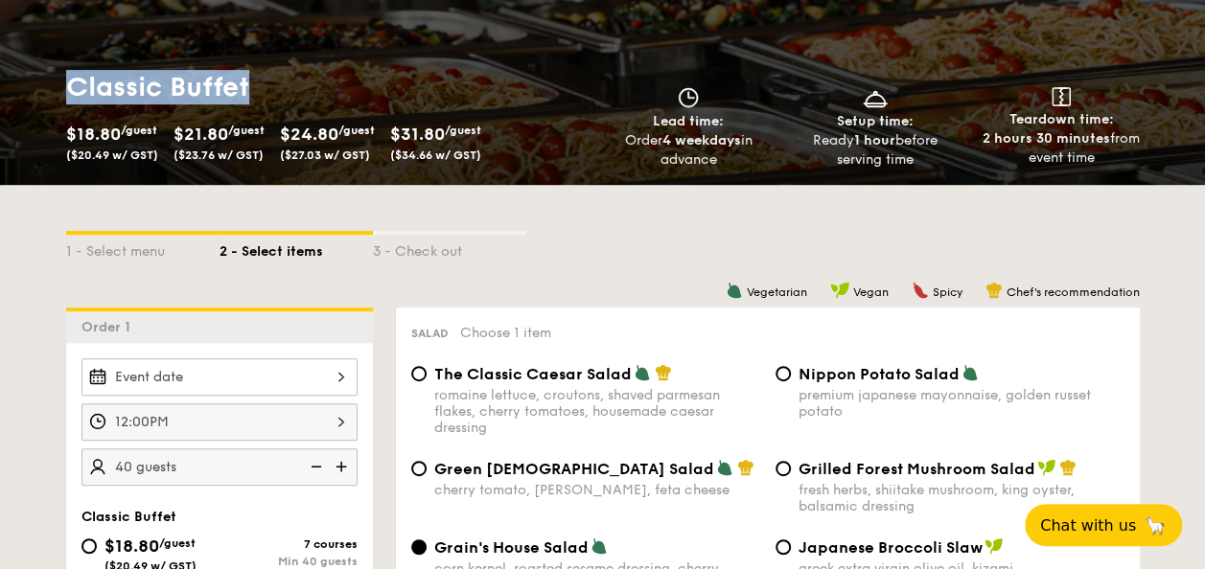
drag, startPoint x: 65, startPoint y: 92, endPoint x: 254, endPoint y: 95, distance: 188.9
click at [254, 95] on h1 "Classic Buffet" at bounding box center [330, 87] width 529 height 35
copy h1 "Classic Buffet"
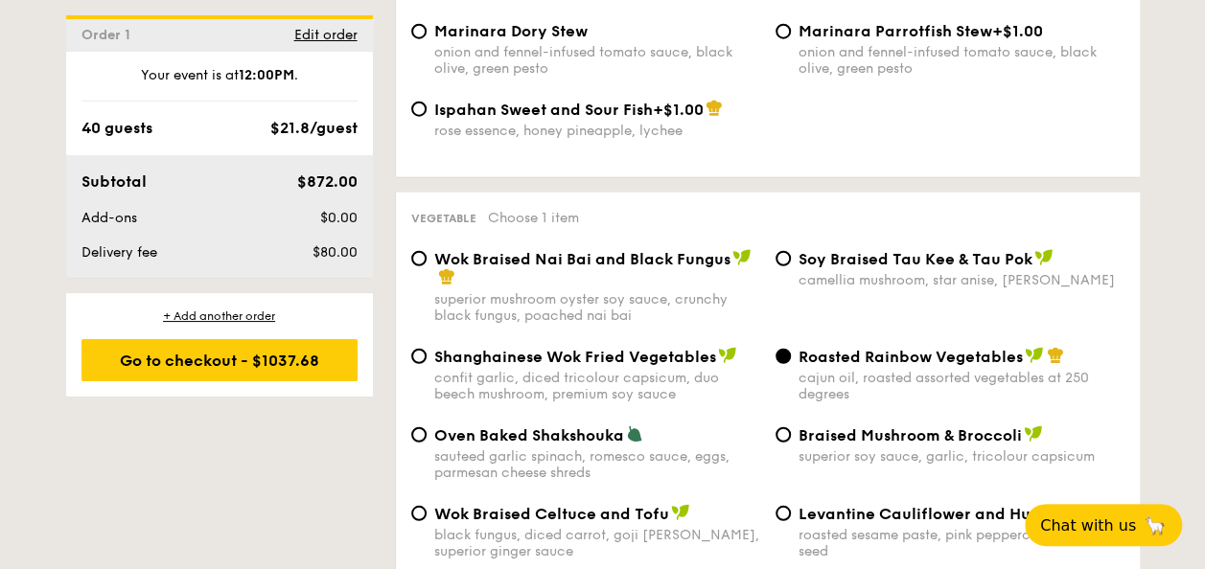
scroll to position [2109, 0]
